Goal: Information Seeking & Learning: Learn about a topic

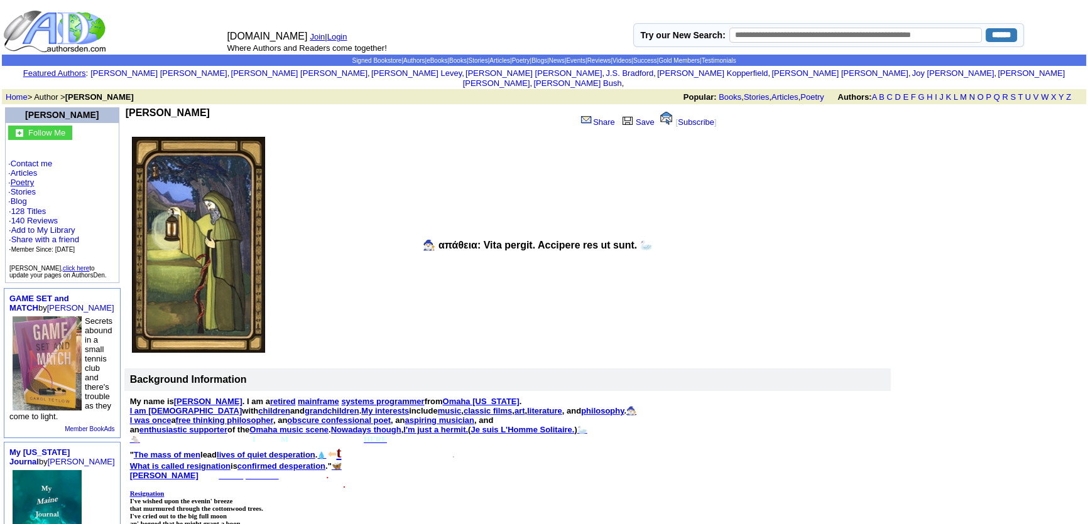
click at [26, 178] on link "Poetry" at bounding box center [23, 182] width 24 height 9
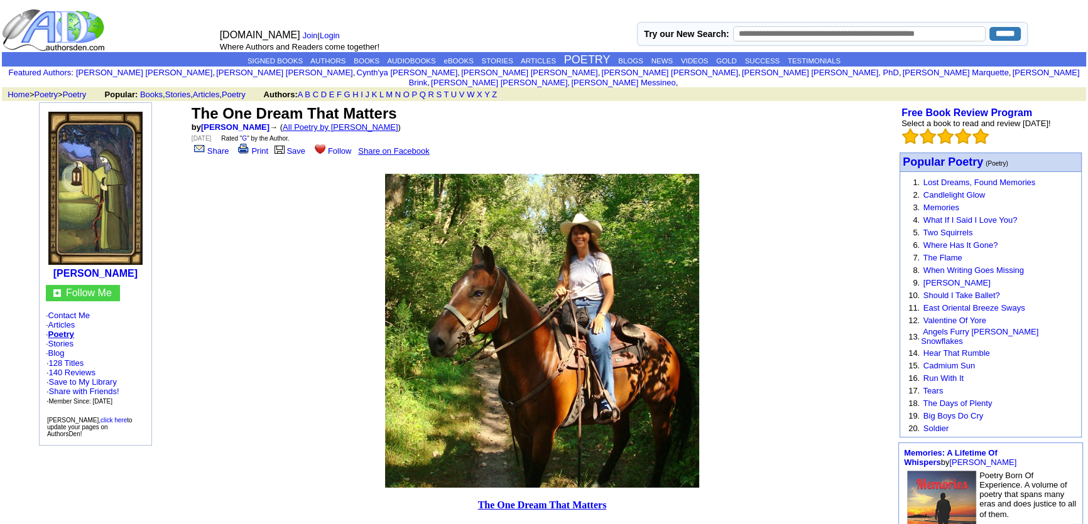
click at [291, 122] on link "All Poetry by Mark Sebring" at bounding box center [341, 126] width 116 height 9
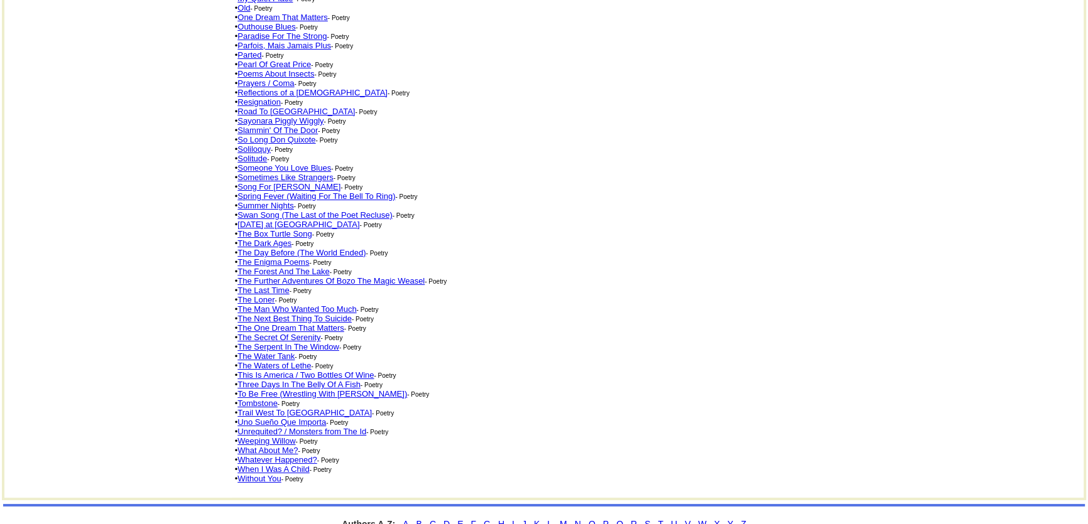
scroll to position [614, 0]
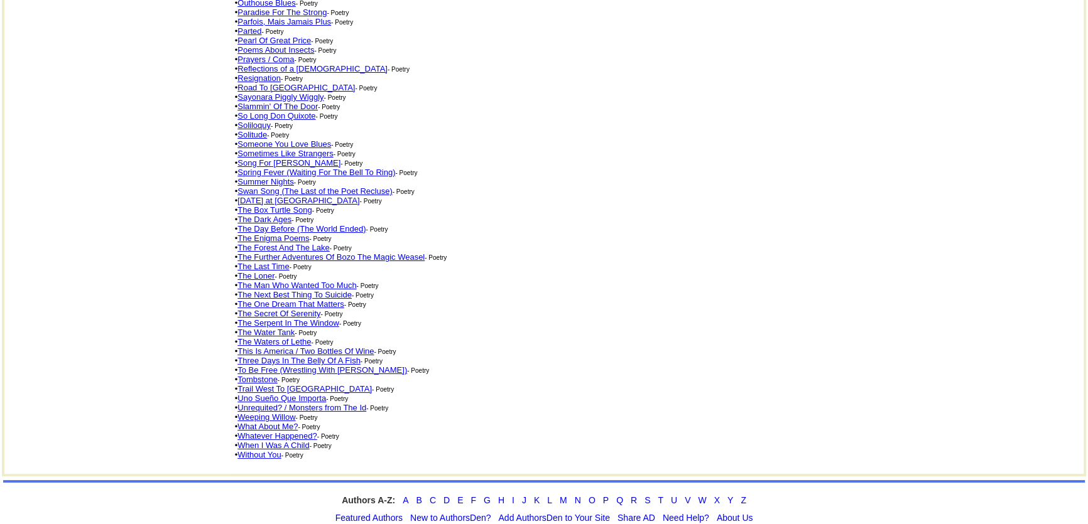
click at [310, 356] on link "Three Days In The Belly Of A Fish" at bounding box center [298, 360] width 123 height 9
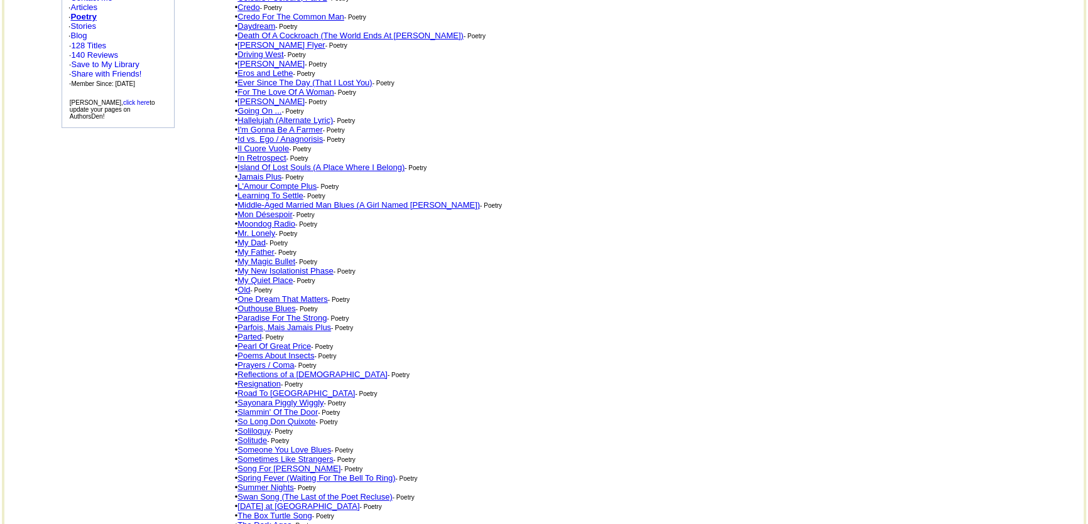
scroll to position [100, 0]
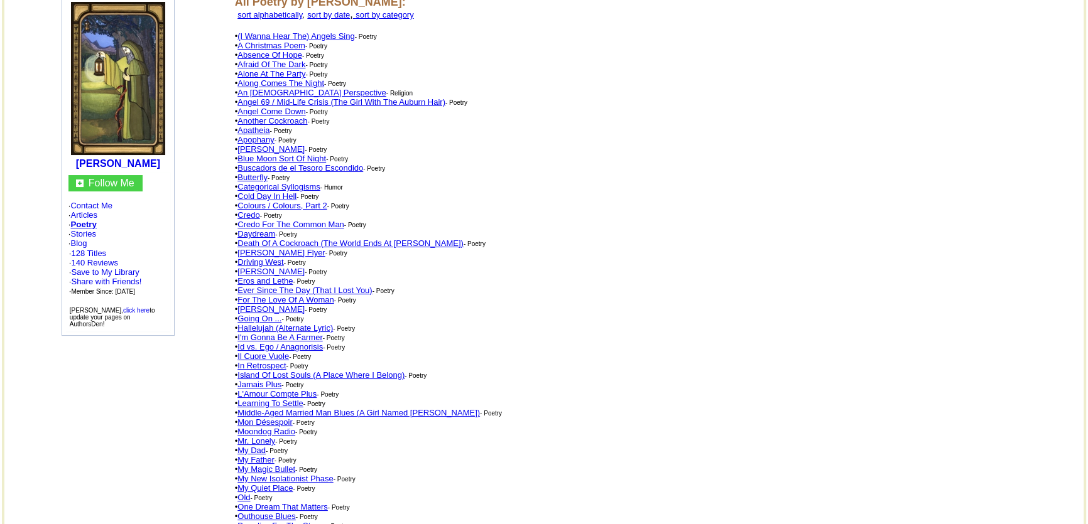
click at [290, 88] on link "An [DEMOGRAPHIC_DATA] Perspective" at bounding box center [311, 92] width 148 height 9
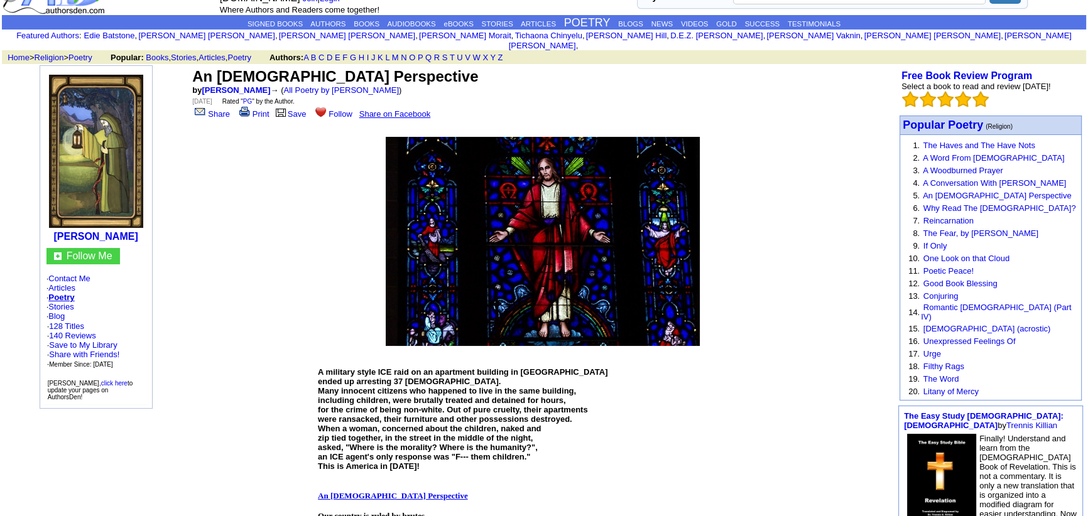
scroll to position [57, 0]
